Goal: Information Seeking & Learning: Learn about a topic

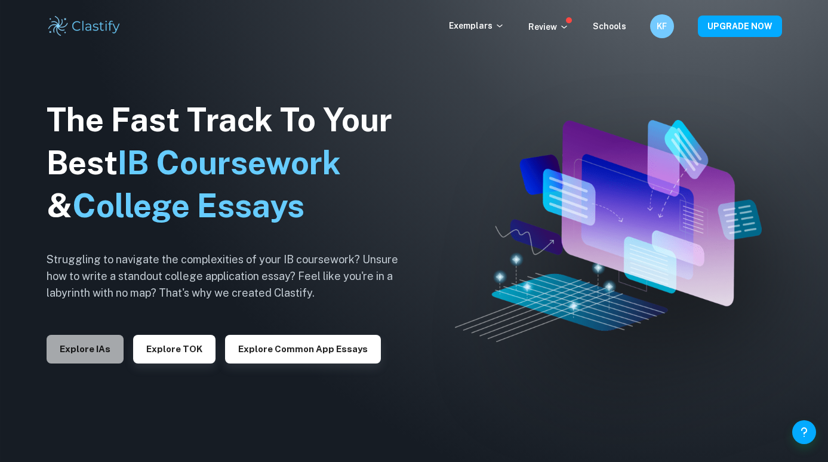
click at [94, 341] on button "Explore IAs" at bounding box center [85, 349] width 77 height 29
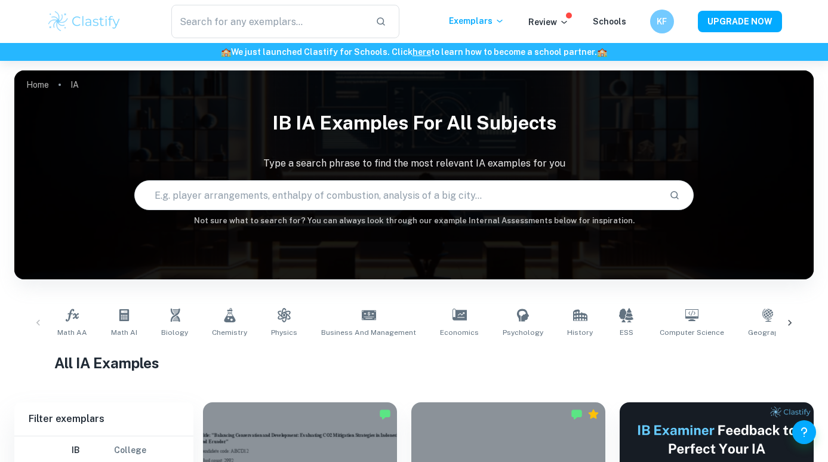
click at [184, 207] on input "text" at bounding box center [397, 194] width 525 height 33
type input "maths ai"
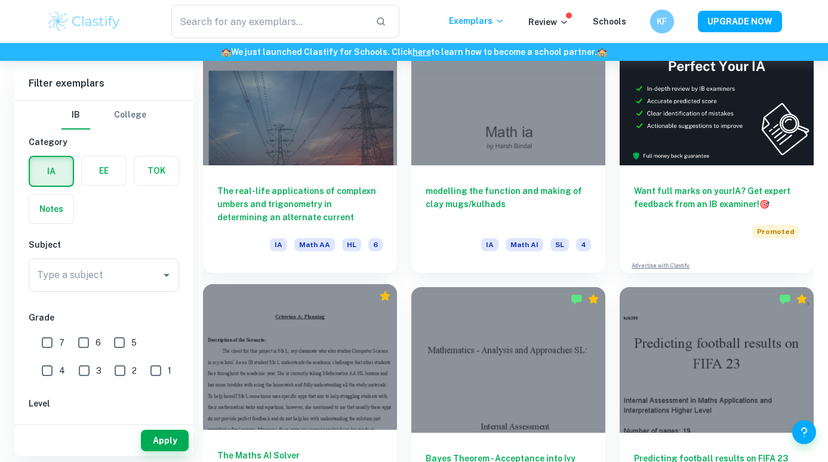
scroll to position [380, 0]
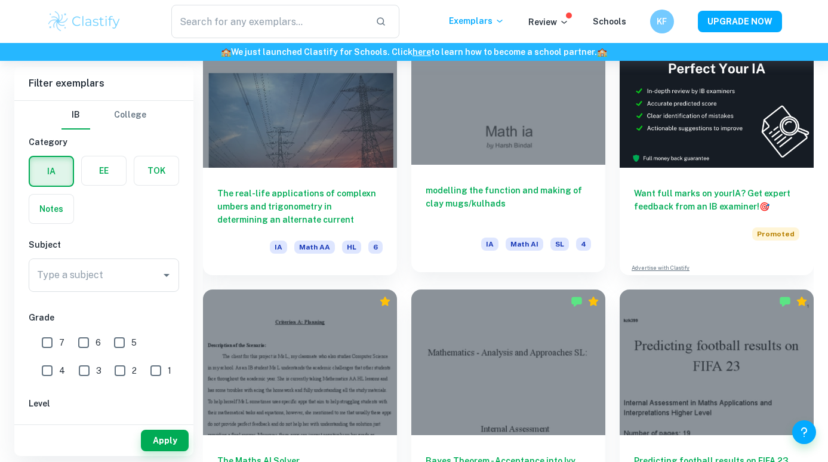
click at [495, 195] on h6 "modelling the function and making of clay mugs/kulhads" at bounding box center [508, 203] width 165 height 39
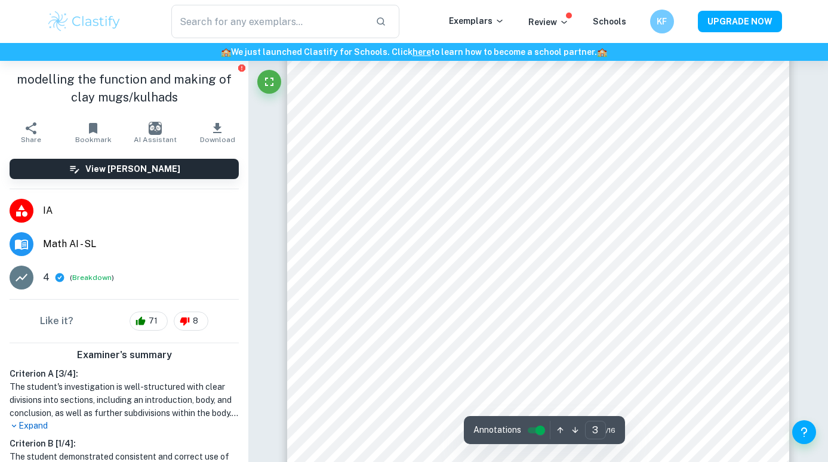
scroll to position [1551, 0]
type input "2"
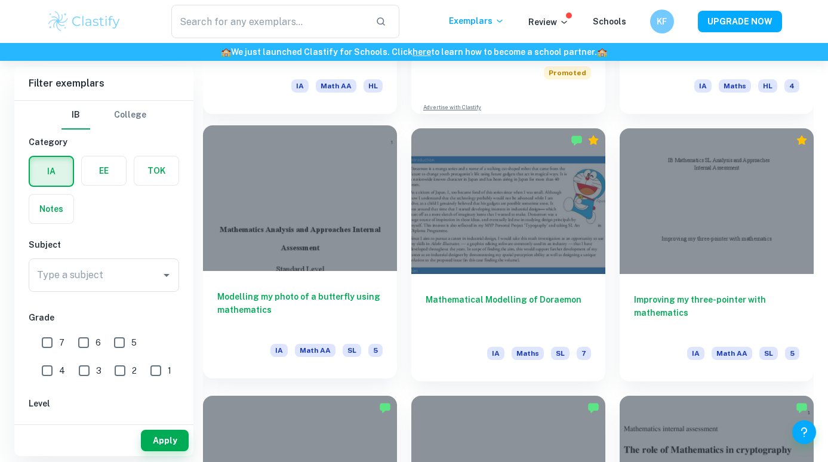
scroll to position [2417, 0]
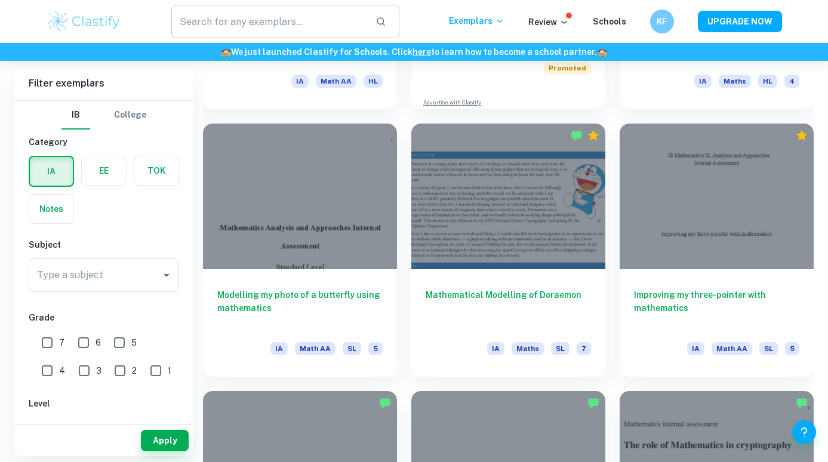
click at [295, 13] on input "text" at bounding box center [268, 21] width 195 height 33
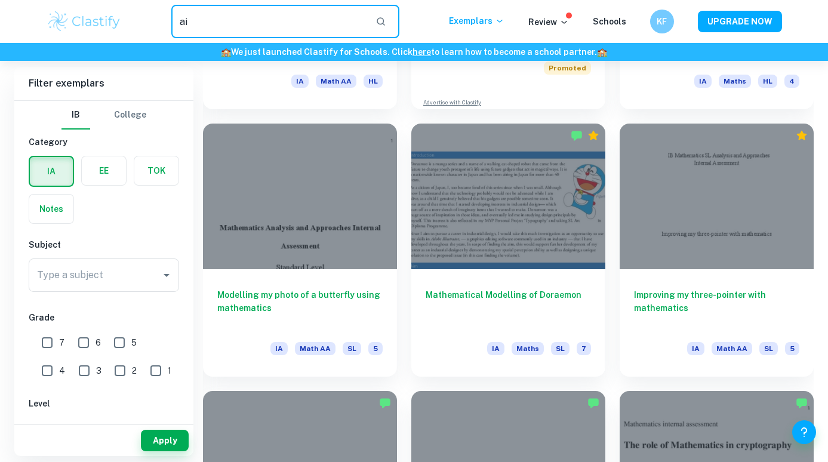
type input "a"
type input "maths ai"
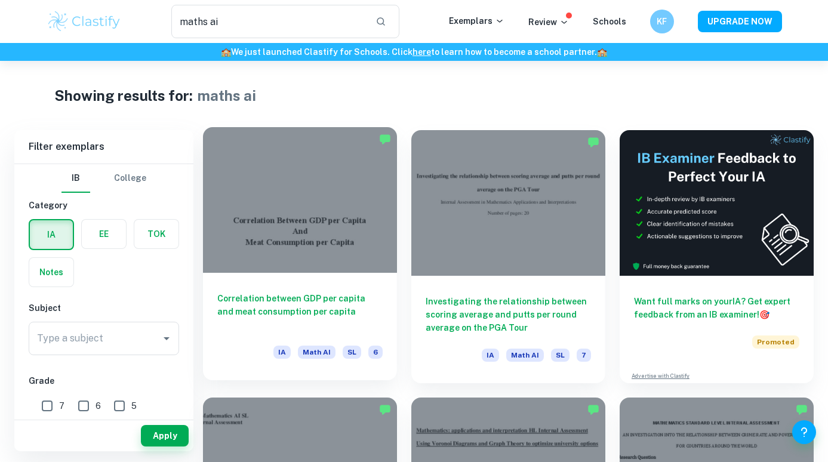
click at [335, 273] on div "Correlation between GDP per capita and meat consumption per capita IA Math AI S…" at bounding box center [300, 326] width 194 height 107
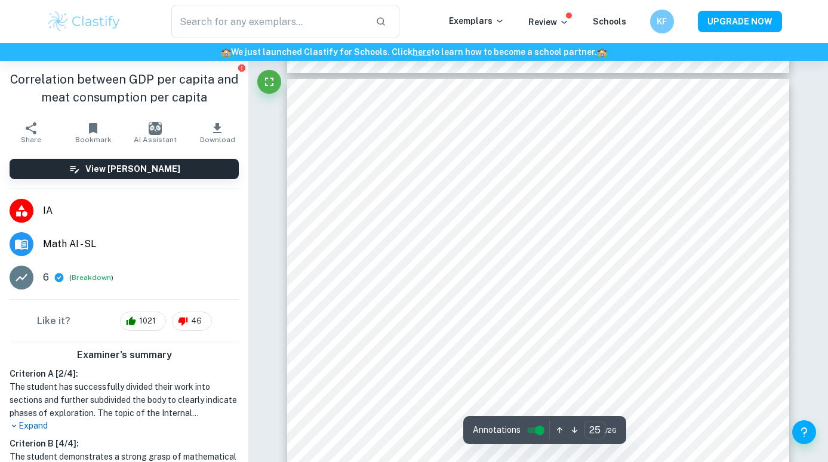
scroll to position [16032, 1]
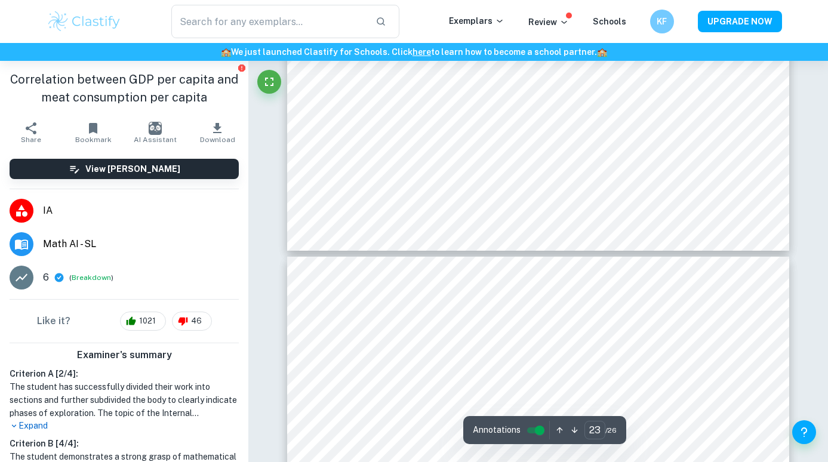
type input "22"
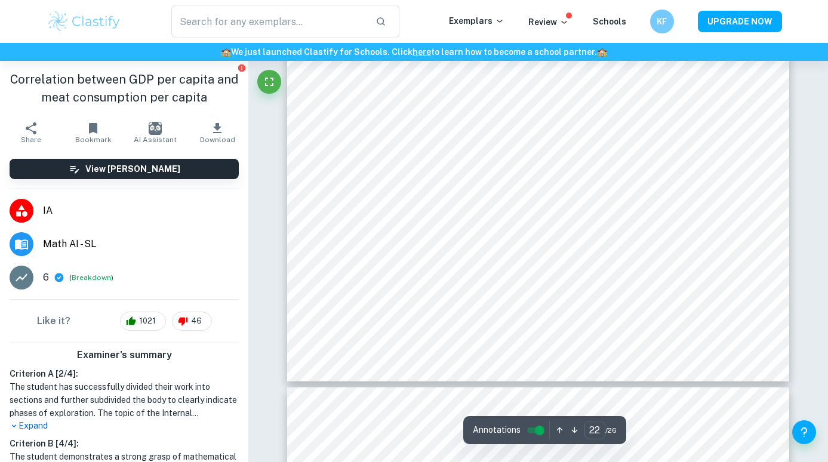
scroll to position [14513, 0]
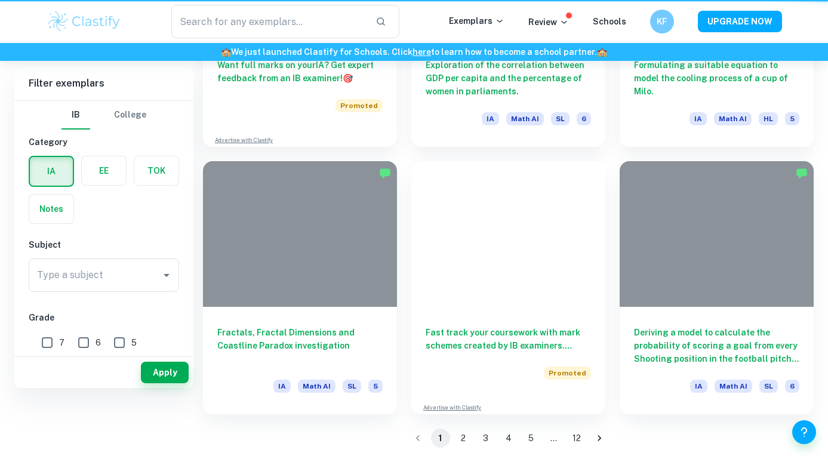
type input "maths ai"
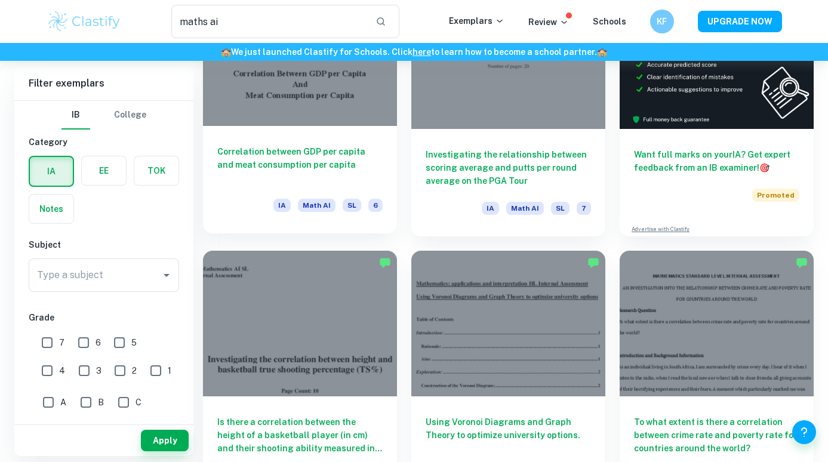
scroll to position [149, 0]
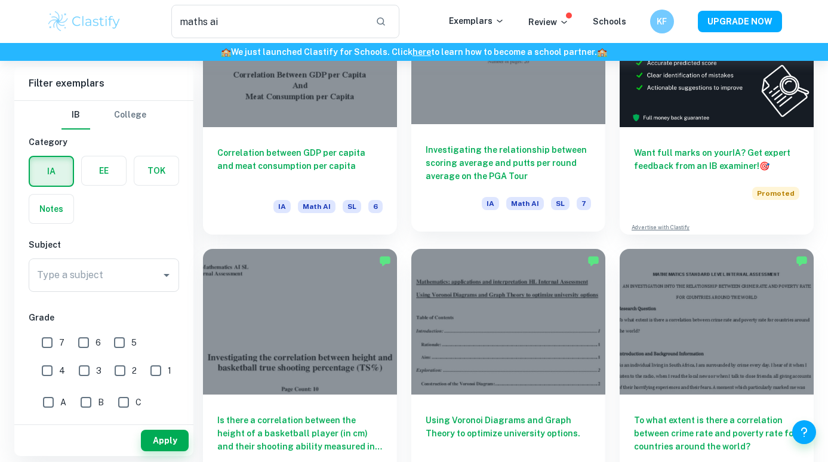
click at [498, 153] on h6 "Investigating the relationship between scoring average and putts per round aver…" at bounding box center [508, 162] width 165 height 39
